Goal: Task Accomplishment & Management: Use online tool/utility

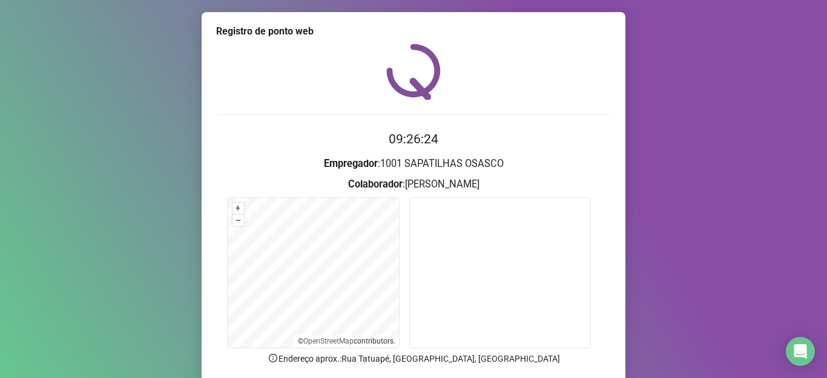
scroll to position [94, 0]
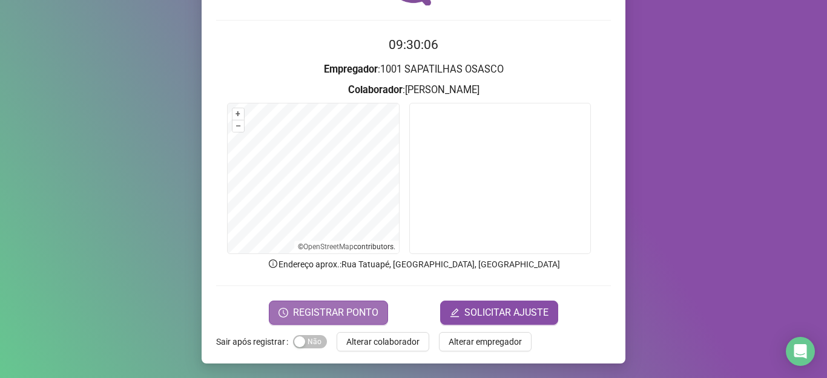
click at [324, 313] on span "REGISTRAR PONTO" at bounding box center [335, 313] width 85 height 15
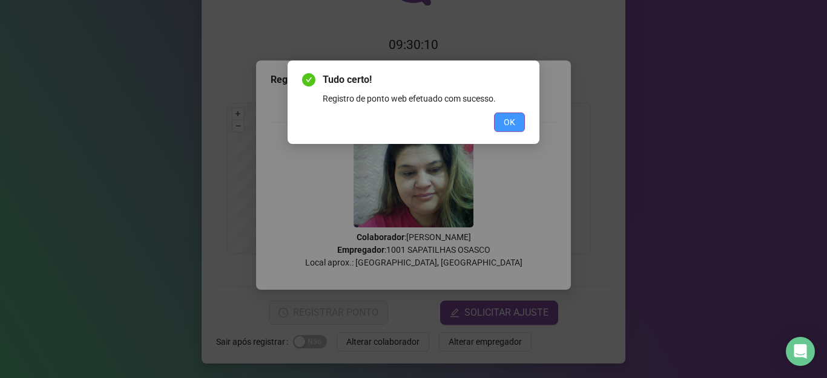
click at [512, 122] on span "OK" at bounding box center [508, 122] width 11 height 13
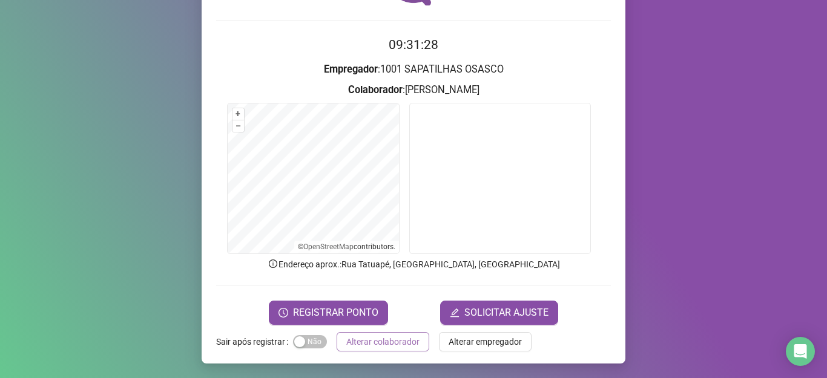
click at [373, 340] on span "Alterar colaborador" at bounding box center [382, 341] width 73 height 13
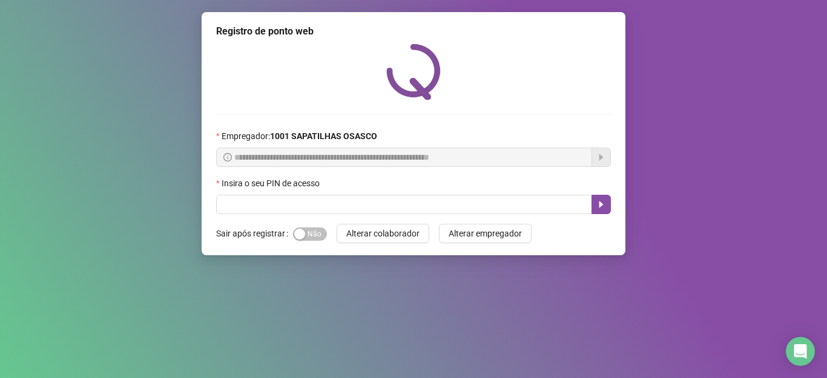
scroll to position [0, 0]
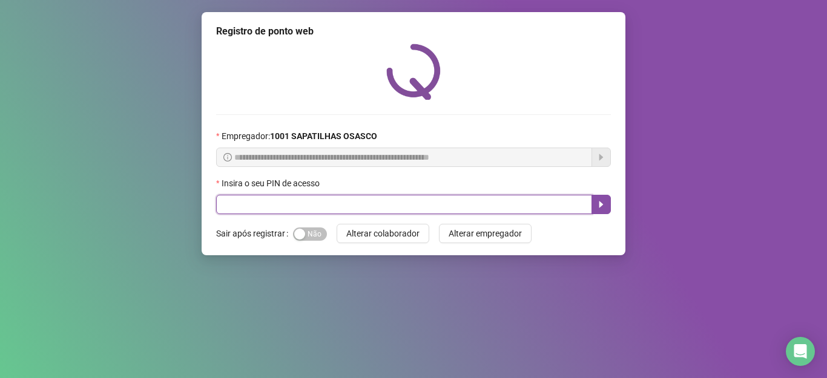
click at [241, 206] on input "text" at bounding box center [404, 204] width 376 height 19
type input "*****"
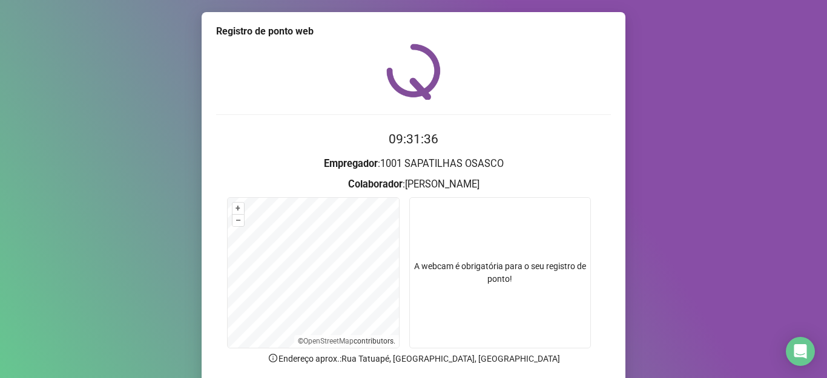
scroll to position [94, 0]
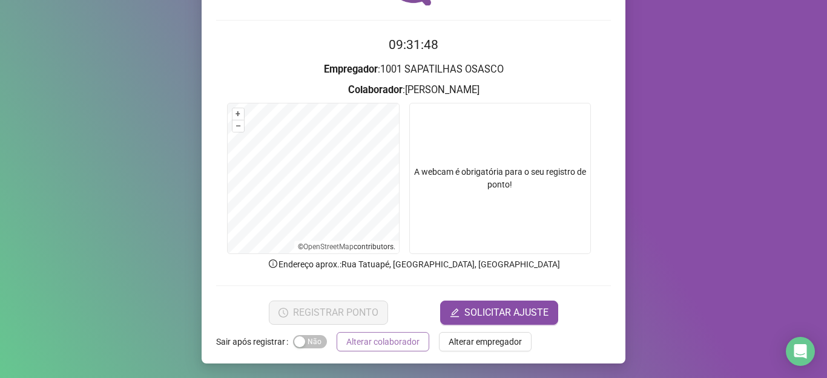
click at [361, 341] on span "Alterar colaborador" at bounding box center [382, 341] width 73 height 13
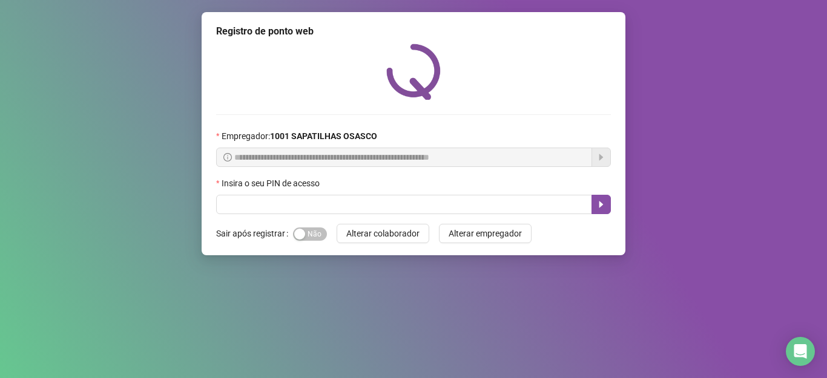
scroll to position [0, 0]
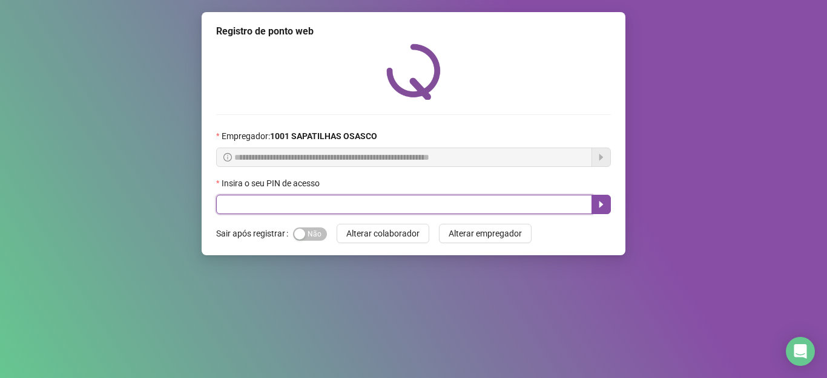
click at [254, 203] on input "text" at bounding box center [404, 204] width 376 height 19
type input "*****"
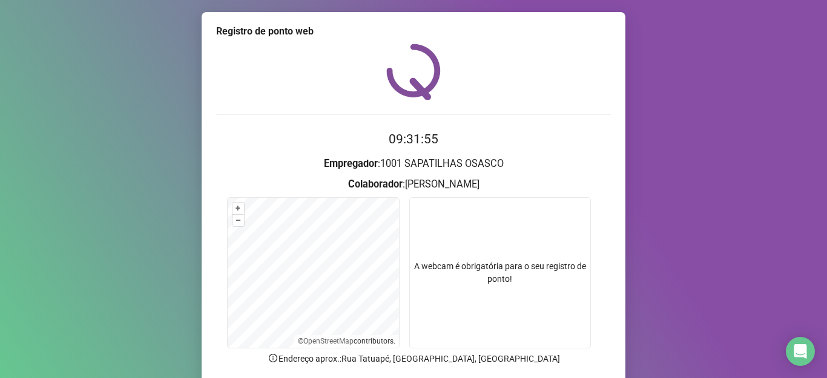
scroll to position [94, 0]
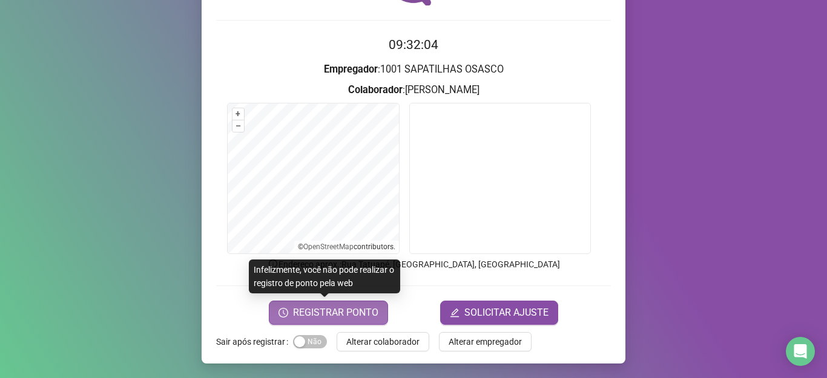
click at [355, 316] on span "REGISTRAR PONTO" at bounding box center [335, 313] width 85 height 15
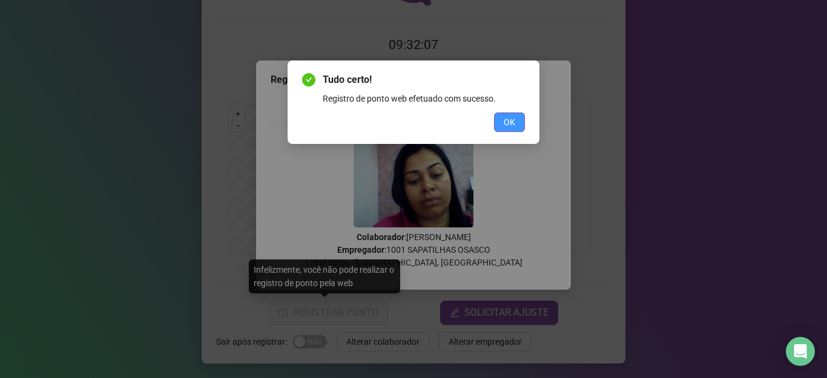
click at [513, 119] on span "OK" at bounding box center [508, 122] width 11 height 13
